Goal: Obtain resource: Obtain resource

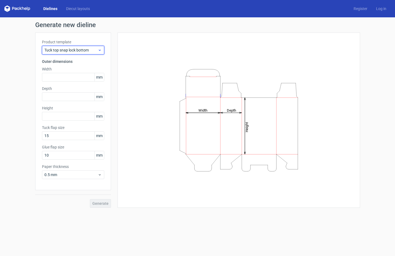
click at [90, 53] on div "Tuck top snap lock bottom" at bounding box center [73, 50] width 62 height 9
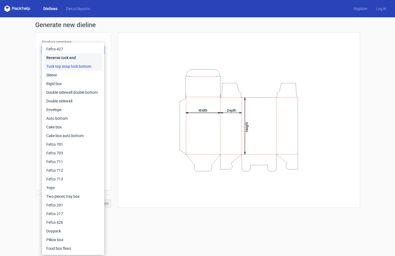
click at [85, 61] on div "Reverse tuck end" at bounding box center [73, 57] width 58 height 9
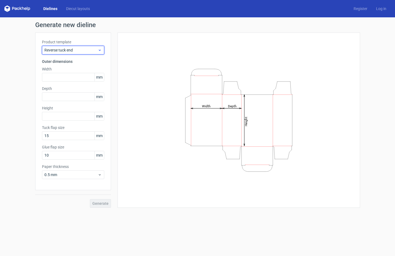
click at [87, 51] on span "Reverse tuck end" at bounding box center [70, 49] width 53 height 5
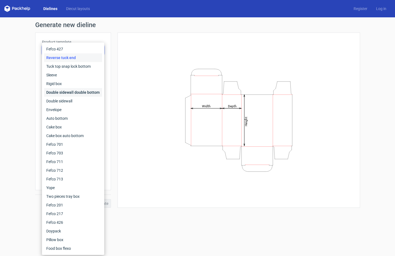
click at [78, 90] on div "Double sidewall double bottom" at bounding box center [73, 92] width 58 height 9
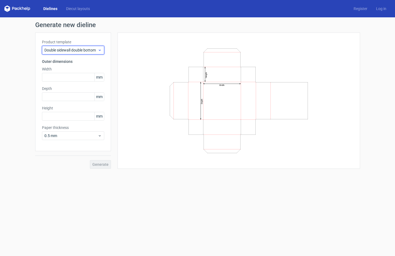
click at [90, 51] on span "Double sidewall double bottom" at bounding box center [70, 49] width 53 height 5
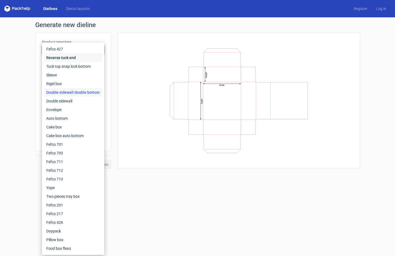
click at [87, 58] on div "Reverse tuck end" at bounding box center [73, 57] width 58 height 9
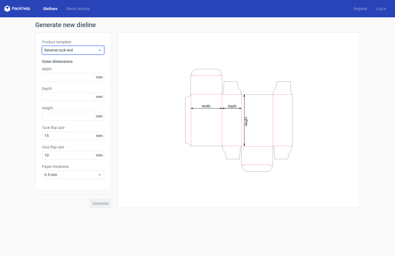
click at [91, 49] on span "Reverse tuck end" at bounding box center [70, 49] width 53 height 5
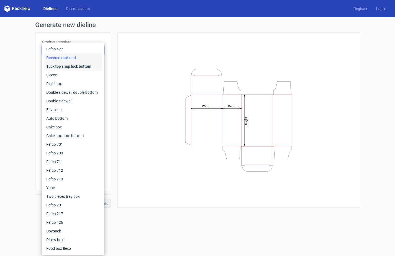
click at [87, 65] on div "Tuck top snap lock bottom" at bounding box center [73, 66] width 58 height 9
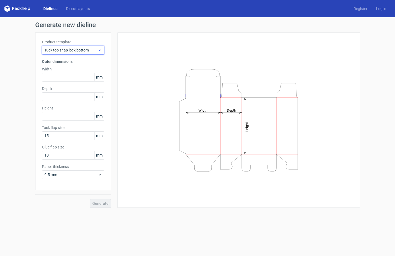
click at [90, 52] on span "Tuck top snap lock bottom" at bounding box center [70, 49] width 53 height 5
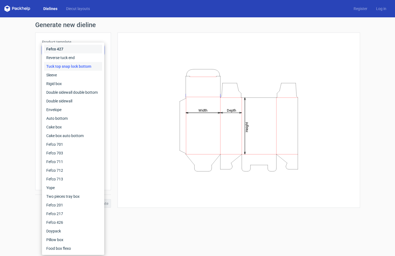
click at [90, 53] on div "Fefco 427" at bounding box center [73, 49] width 58 height 9
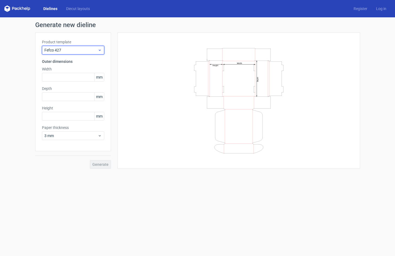
click at [90, 52] on span "Fefco 427" at bounding box center [70, 49] width 53 height 5
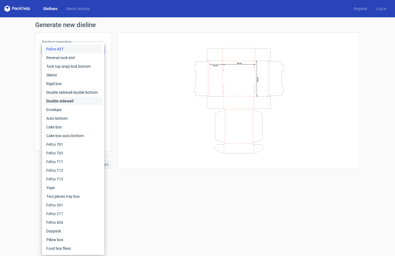
click at [81, 100] on div "Double sidewall" at bounding box center [73, 101] width 58 height 9
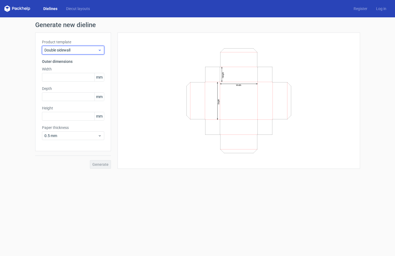
click at [92, 51] on span "Double sidewall" at bounding box center [70, 49] width 53 height 5
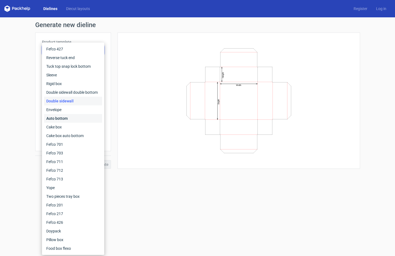
click at [73, 117] on div "Auto bottom" at bounding box center [73, 118] width 58 height 9
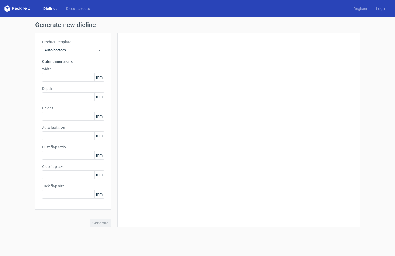
type input "1"
type input "0.8"
type input "10"
type input "12"
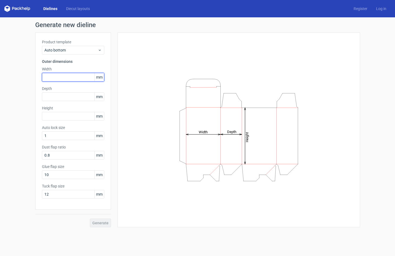
click at [74, 78] on input "text" at bounding box center [73, 77] width 62 height 9
click at [60, 73] on input "26" at bounding box center [73, 77] width 62 height 9
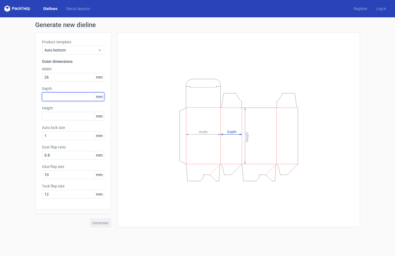
click at [54, 93] on input "text" at bounding box center [73, 96] width 62 height 9
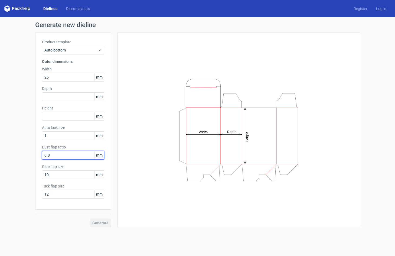
drag, startPoint x: 57, startPoint y: 155, endPoint x: 35, endPoint y: 156, distance: 21.9
click at [35, 155] on div "Product template Auto bottom Outer dimensions Width 26 mm Depth mm Height mm Au…" at bounding box center [73, 120] width 76 height 177
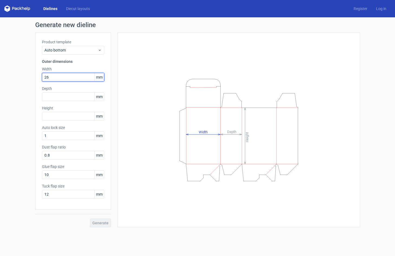
drag, startPoint x: 38, startPoint y: 74, endPoint x: 2, endPoint y: 72, distance: 36.6
click at [3, 72] on div "Generate new dieline Product template Auto bottom Outer dimensions Width 26 mm …" at bounding box center [197, 124] width 395 height 214
paste input "08"
type input "0"
type input "26"
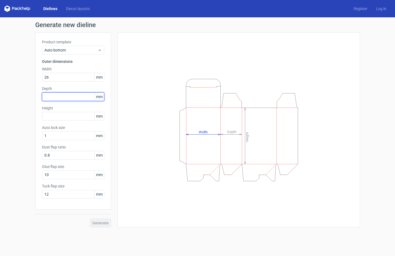
click at [74, 98] on input "text" at bounding box center [73, 96] width 62 height 9
type input "31"
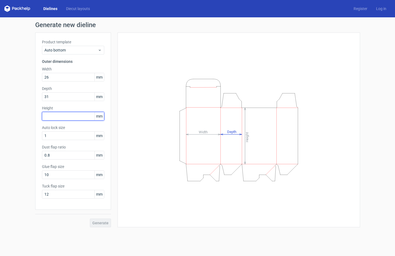
click at [63, 120] on input "text" at bounding box center [73, 116] width 62 height 9
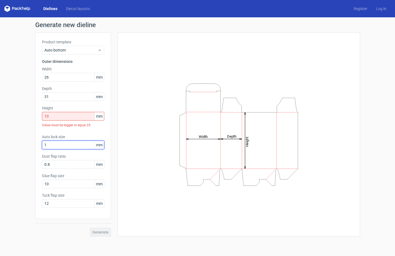
click at [64, 138] on div "Auto lock size 1 mm" at bounding box center [73, 141] width 62 height 15
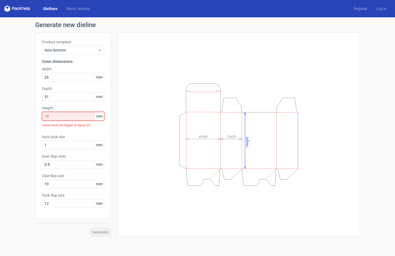
drag, startPoint x: 64, startPoint y: 117, endPoint x: 30, endPoint y: 119, distance: 34.7
click at [30, 119] on div "Generate new dieline Product template Auto bottom Outer dimensions Width 26 mm …" at bounding box center [197, 128] width 395 height 223
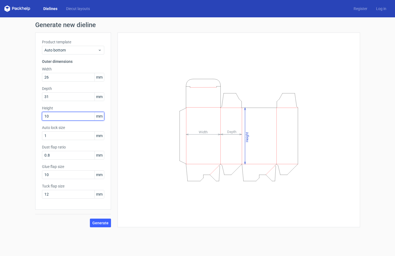
type input "1"
type input "25"
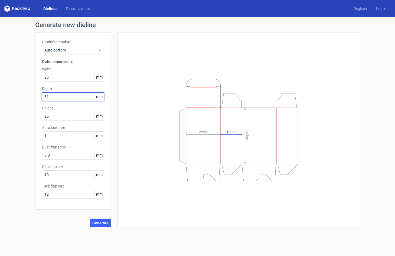
click at [65, 96] on input "31" at bounding box center [73, 96] width 62 height 9
type input "310"
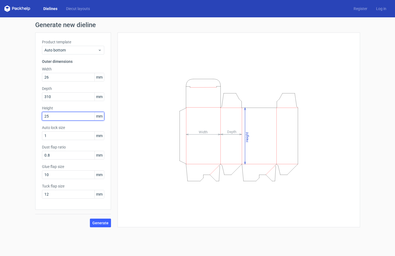
click at [62, 117] on input "25" at bounding box center [73, 116] width 62 height 9
click at [55, 74] on input "26" at bounding box center [73, 77] width 62 height 9
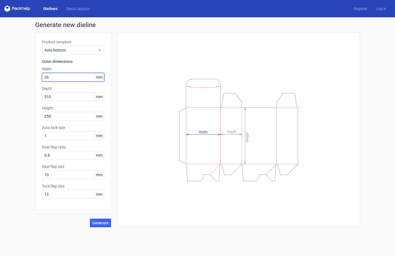
click at [58, 77] on input "26" at bounding box center [73, 77] width 62 height 9
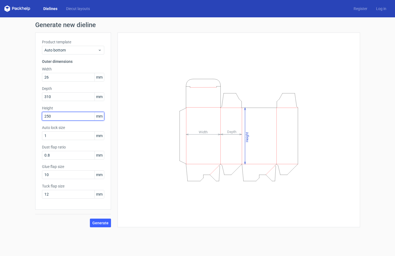
drag, startPoint x: 58, startPoint y: 118, endPoint x: 29, endPoint y: 118, distance: 29.0
click at [29, 118] on div "Generate new dieline Product template Auto bottom Outer dimensions Width 26 mm …" at bounding box center [197, 124] width 395 height 214
type input "110"
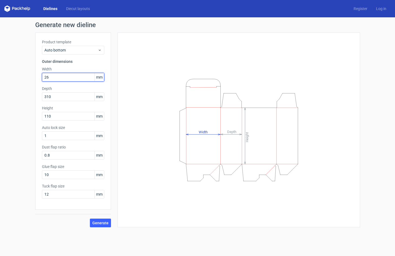
click at [60, 78] on input "26" at bounding box center [73, 77] width 62 height 9
type input "260"
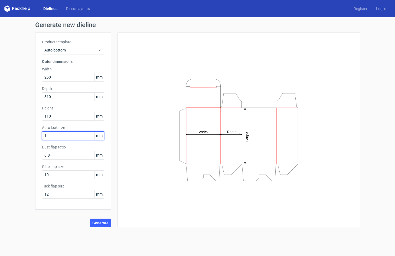
click at [59, 135] on input "1" at bounding box center [73, 135] width 62 height 9
click at [60, 156] on input "0.8" at bounding box center [73, 155] width 62 height 9
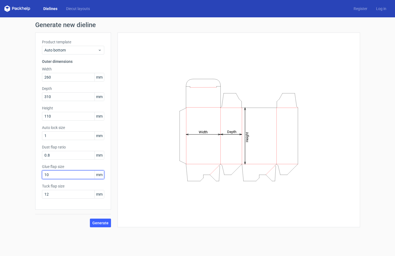
drag, startPoint x: 61, startPoint y: 172, endPoint x: 15, endPoint y: 175, distance: 46.1
click at [15, 175] on div "Generate new dieline Product template Auto bottom Outer dimensions Width 260 mm…" at bounding box center [197, 124] width 395 height 214
drag, startPoint x: 52, startPoint y: 173, endPoint x: 34, endPoint y: 174, distance: 17.9
click at [34, 174] on div "Generate new dieline Product template Auto bottom Outer dimensions Width 260 mm…" at bounding box center [197, 124] width 395 height 214
type input "13"
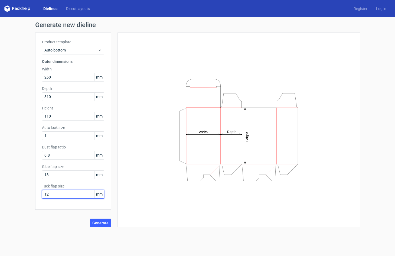
click at [55, 192] on input "12" at bounding box center [73, 194] width 62 height 9
click at [96, 219] on button "Generate" at bounding box center [100, 222] width 21 height 9
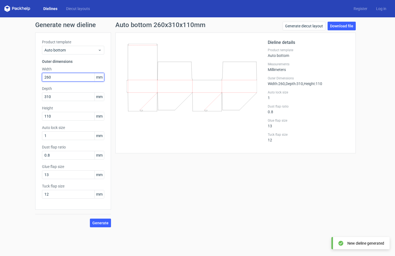
drag, startPoint x: 61, startPoint y: 76, endPoint x: 35, endPoint y: 77, distance: 26.3
click at [35, 77] on div "Generate new dieline Product template Auto bottom Outer dimensions Width 260 mm…" at bounding box center [197, 124] width 395 height 214
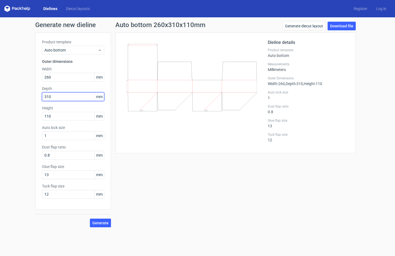
drag, startPoint x: 61, startPoint y: 97, endPoint x: 40, endPoint y: 97, distance: 21.1
click at [40, 97] on div "Product template Auto bottom Outer dimensions Width 260 mm Depth 310 mm Height …" at bounding box center [73, 120] width 76 height 177
type input "2"
type input "320"
click at [100, 223] on button "Generate" at bounding box center [100, 222] width 21 height 9
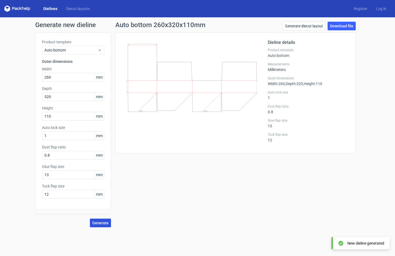
click at [102, 220] on button "Generate" at bounding box center [100, 222] width 21 height 9
click at [101, 224] on circle at bounding box center [100, 222] width 6 height 6
click at [80, 27] on h1 "Generate new dieline" at bounding box center [197, 25] width 325 height 6
click at [48, 7] on link "Dielines" at bounding box center [50, 8] width 23 height 5
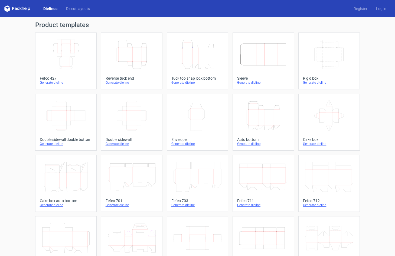
click at [267, 111] on icon "Height Depth Width" at bounding box center [263, 115] width 48 height 30
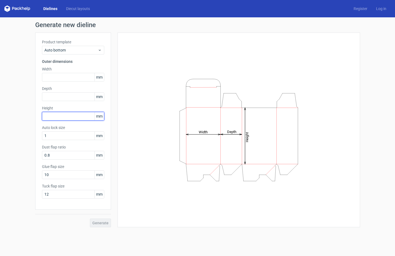
click at [68, 115] on input "text" at bounding box center [73, 116] width 62 height 9
type input "320"
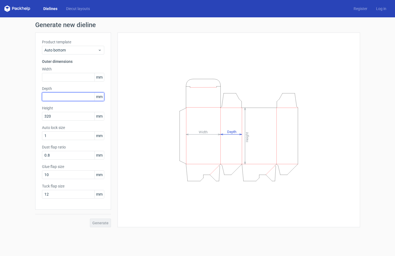
click at [70, 95] on input "text" at bounding box center [73, 96] width 62 height 9
type input "110"
click at [81, 76] on input "text" at bounding box center [73, 77] width 62 height 9
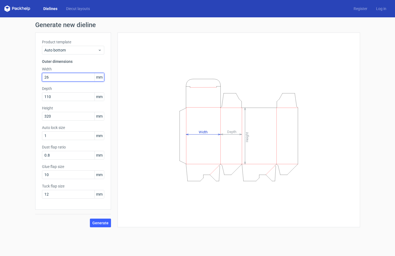
type input "260"
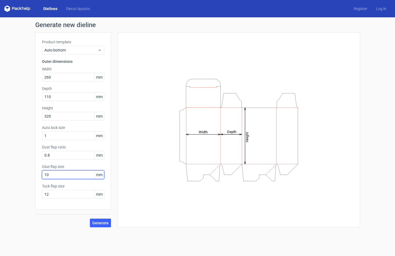
drag, startPoint x: 62, startPoint y: 173, endPoint x: 22, endPoint y: 174, distance: 39.8
click at [22, 178] on div "Generate new dieline Product template Auto bottom Outer dimensions Width 260 mm…" at bounding box center [197, 124] width 395 height 214
type input "13"
click at [106, 226] on button "Generate" at bounding box center [100, 222] width 21 height 9
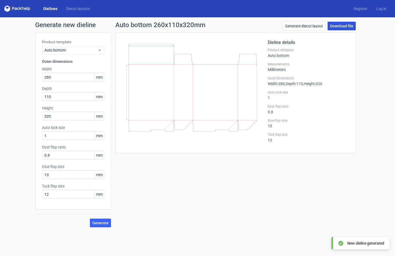
click at [337, 27] on link "Download file" at bounding box center [342, 26] width 28 height 9
